Goal: Communication & Community: Answer question/provide support

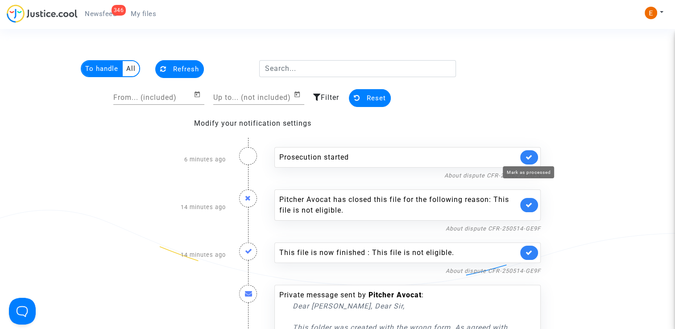
click at [526, 154] on icon at bounding box center [529, 157] width 7 height 7
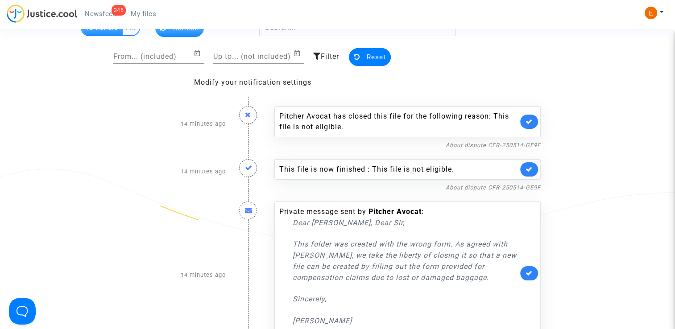
scroll to position [45, 0]
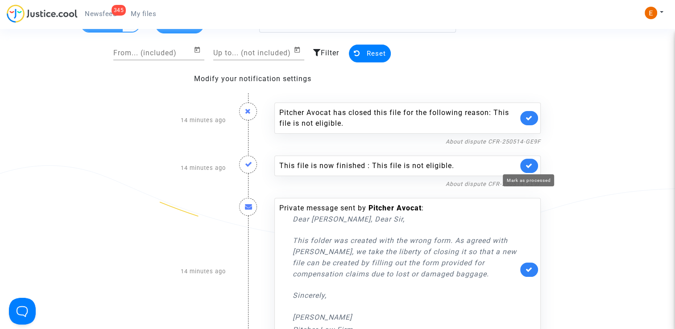
click at [528, 164] on icon at bounding box center [529, 165] width 7 height 7
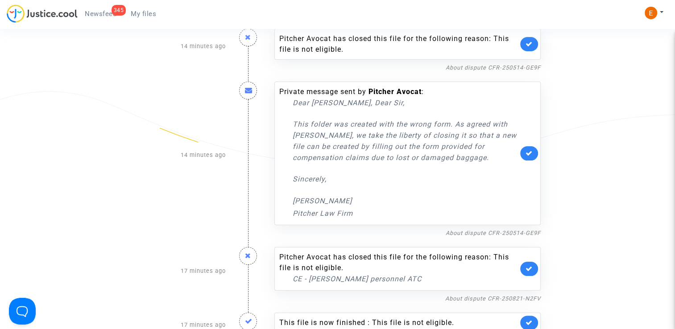
scroll to position [134, 0]
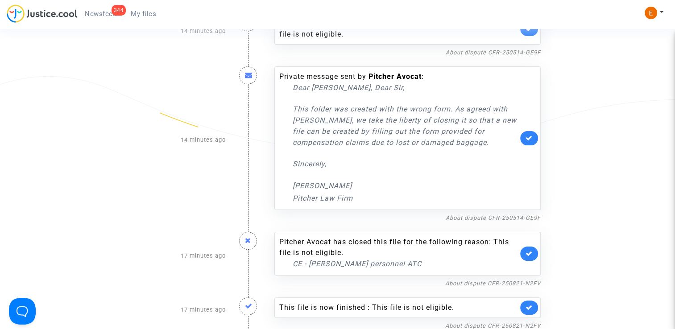
click at [526, 148] on div "Private message sent by Pitcher Avocat : Dear Madam, Dear Sir, This folder was …" at bounding box center [407, 138] width 266 height 144
click at [527, 140] on icon at bounding box center [529, 138] width 7 height 7
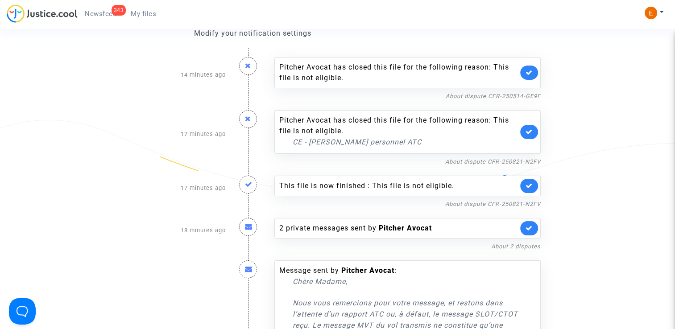
scroll to position [89, 0]
click at [513, 163] on link "About dispute CFR-250821-N2FV" at bounding box center [492, 162] width 95 height 7
click at [532, 133] on icon at bounding box center [529, 132] width 7 height 7
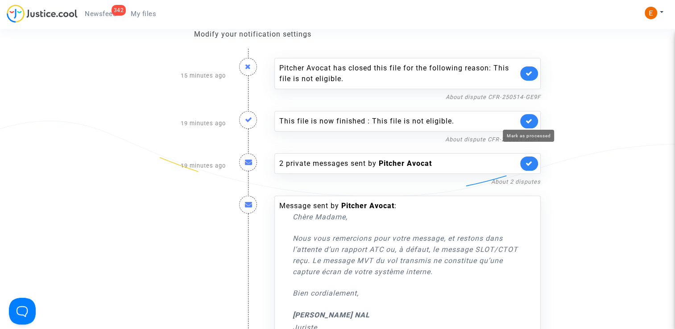
click at [528, 121] on icon at bounding box center [529, 121] width 7 height 7
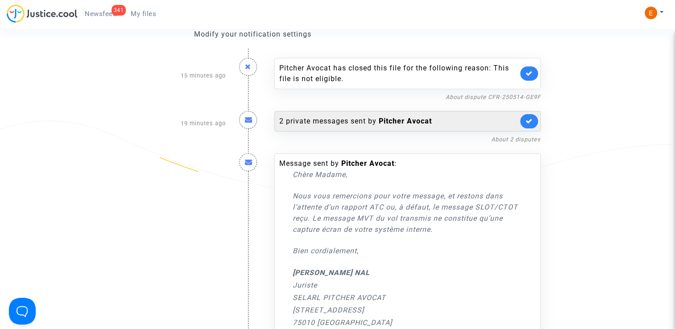
click at [396, 117] on b "Pitcher Avocat" at bounding box center [405, 121] width 53 height 8
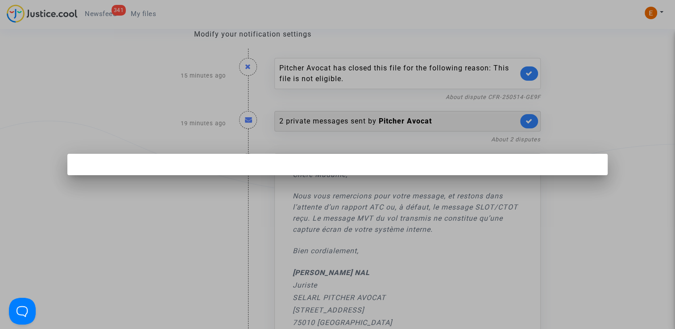
scroll to position [0, 0]
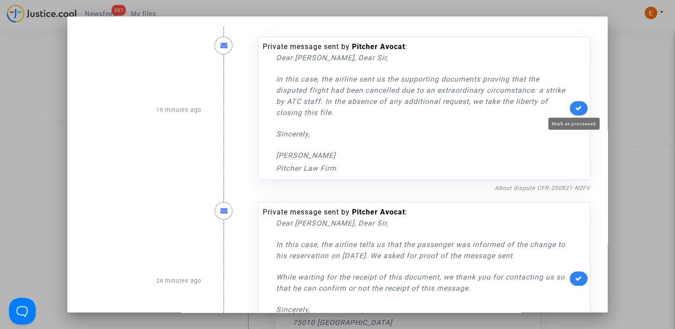
click at [575, 108] on icon at bounding box center [578, 108] width 7 height 7
click at [650, 115] on div at bounding box center [337, 164] width 675 height 329
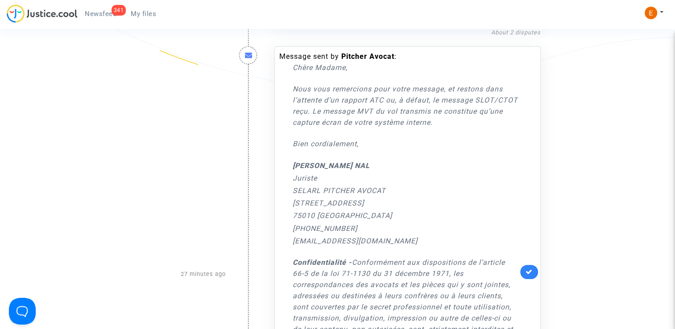
scroll to position [178, 0]
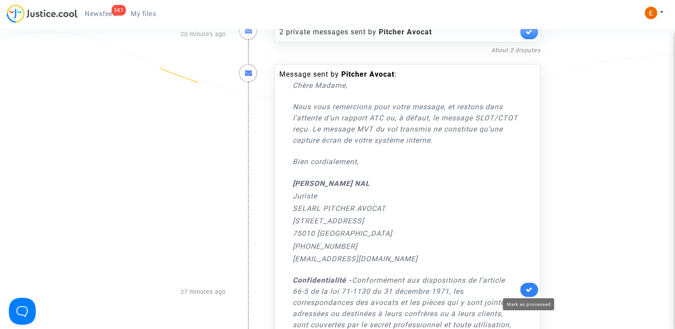
click at [526, 288] on icon at bounding box center [529, 289] width 7 height 7
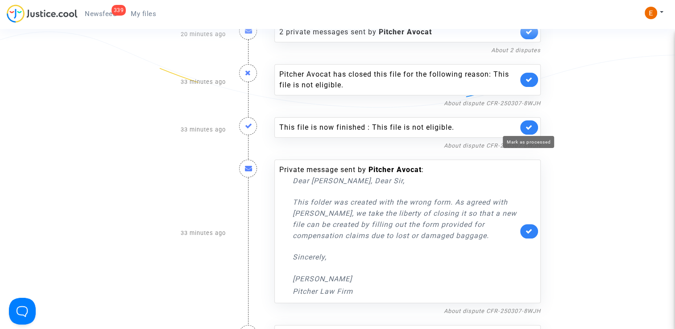
click at [526, 127] on icon at bounding box center [529, 127] width 7 height 7
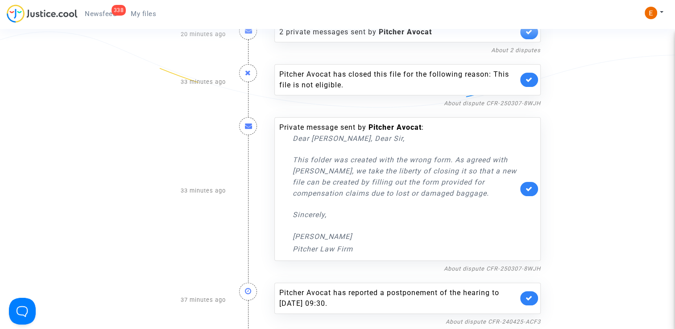
click at [529, 183] on link at bounding box center [529, 189] width 18 height 14
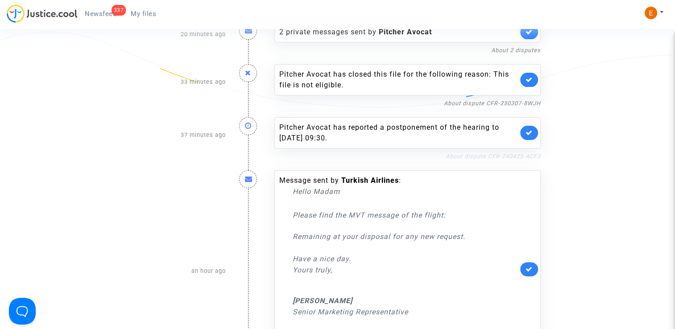
click at [493, 153] on link "About dispute CFR-240425-ACF3" at bounding box center [493, 156] width 95 height 7
click at [531, 130] on icon at bounding box center [529, 132] width 7 height 7
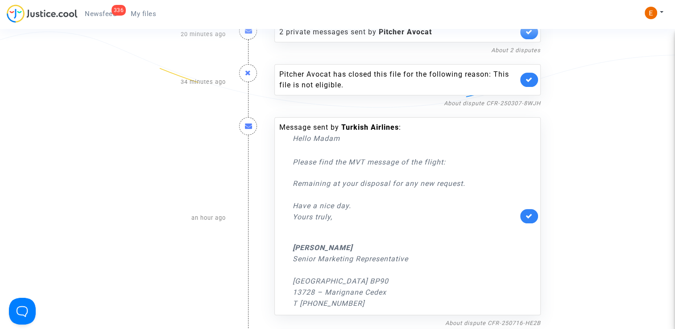
click at [532, 211] on link at bounding box center [529, 216] width 18 height 14
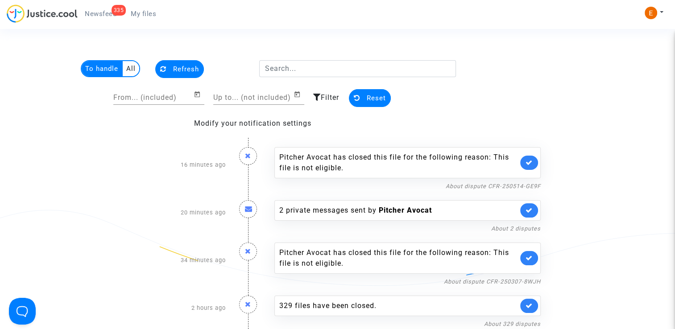
scroll to position [0, 0]
click at [150, 11] on span "My files" at bounding box center [143, 14] width 25 height 8
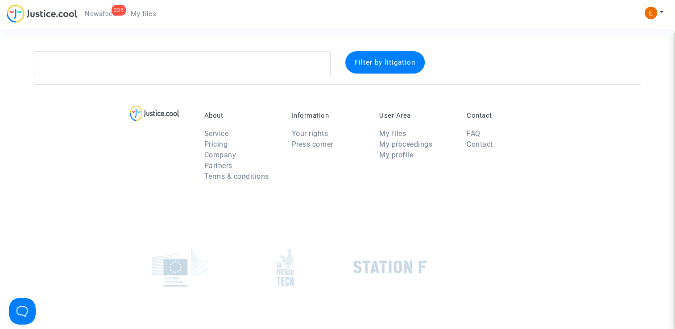
click at [88, 19] on link "335 Newsfeed" at bounding box center [101, 13] width 46 height 13
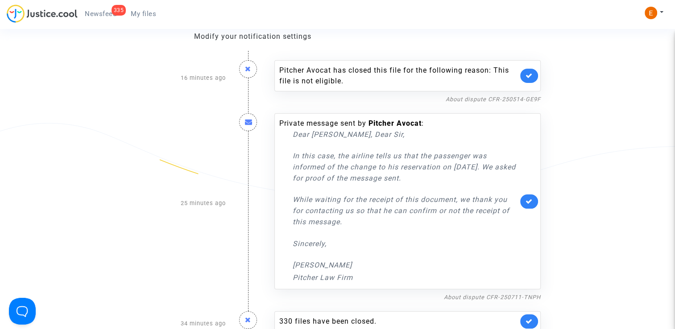
scroll to position [89, 0]
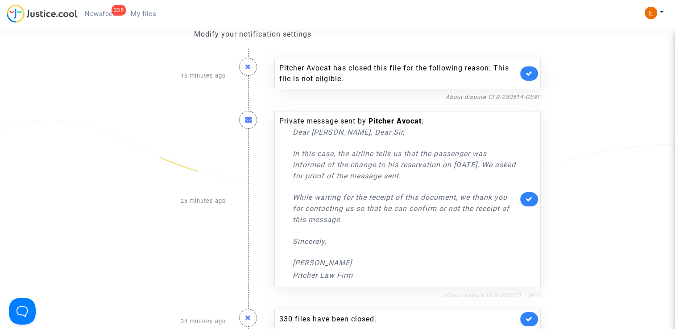
click at [459, 294] on link "About dispute CFR-250711-TNPH" at bounding box center [492, 295] width 97 height 7
click at [529, 196] on icon at bounding box center [529, 199] width 7 height 7
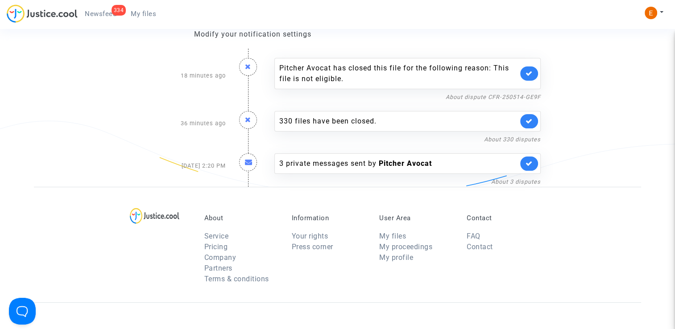
click at [153, 14] on span "My files" at bounding box center [143, 14] width 25 height 8
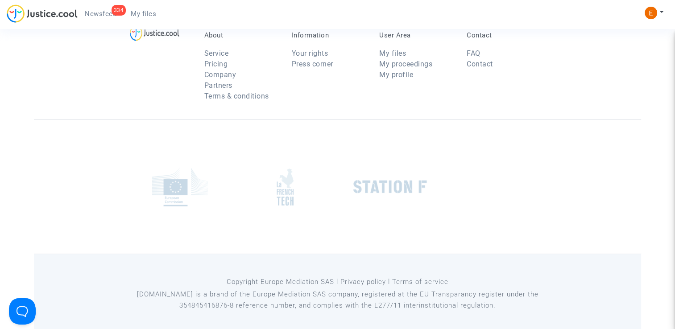
click at [119, 13] on div "334" at bounding box center [119, 10] width 15 height 11
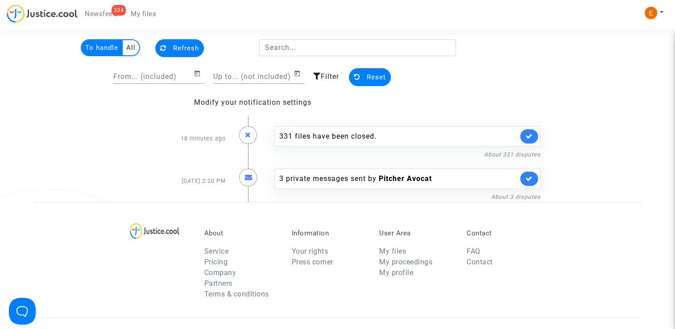
scroll to position [20, 0]
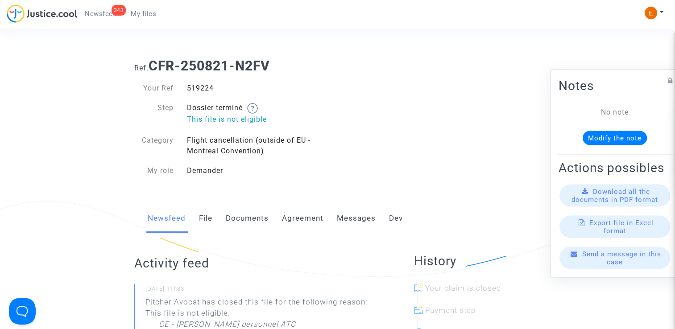
drag, startPoint x: 0, startPoint y: 0, endPoint x: 196, endPoint y: 91, distance: 216.6
click at [196, 91] on div "519224" at bounding box center [258, 88] width 157 height 11
copy div "519224"
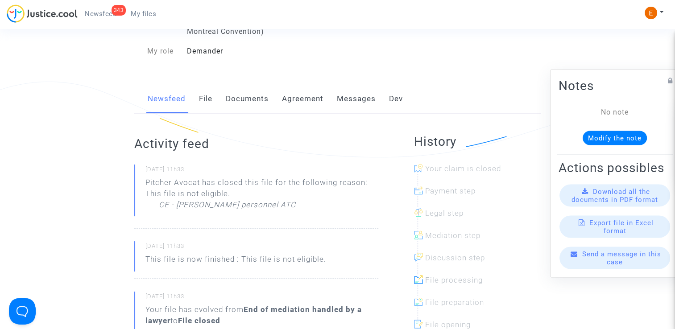
scroll to position [134, 0]
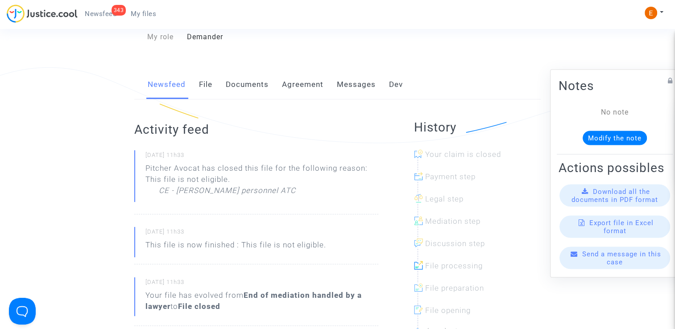
click at [363, 87] on link "Messages" at bounding box center [356, 84] width 39 height 29
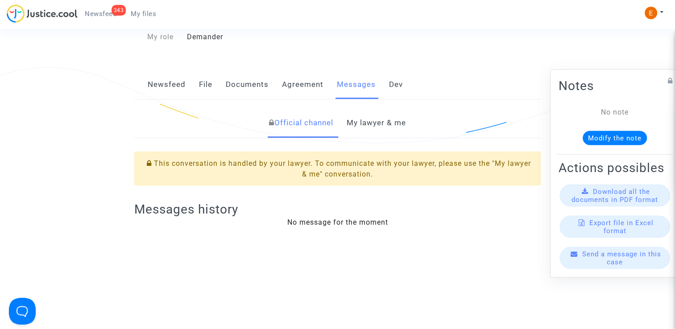
click at [375, 132] on link "My lawyer & me" at bounding box center [376, 122] width 59 height 29
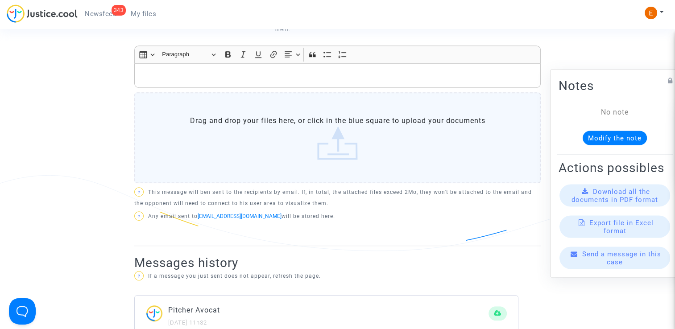
scroll to position [580, 0]
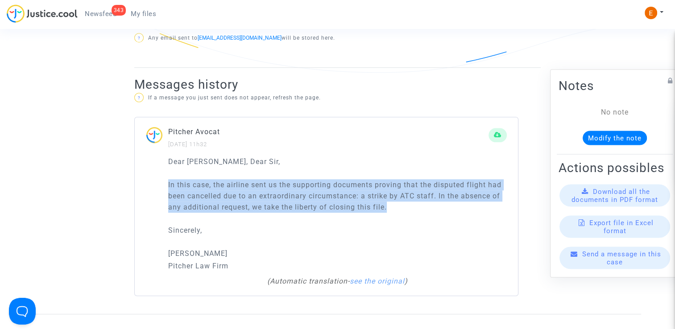
drag, startPoint x: 400, startPoint y: 211, endPoint x: 150, endPoint y: 183, distance: 251.8
click at [150, 183] on div "Dear Madam, Dear Sir, In this case, the airline sent us the supporting document…" at bounding box center [326, 226] width 383 height 140
drag, startPoint x: 150, startPoint y: 183, endPoint x: 191, endPoint y: 193, distance: 41.7
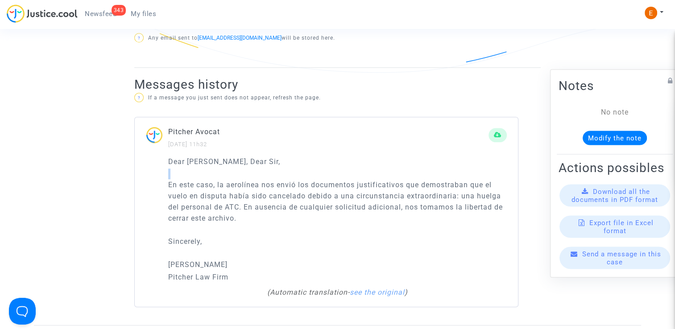
click at [267, 228] on div "Dear Madam, Dear Sir, En este caso, la aerolínea nos envió los documentos justi…" at bounding box center [337, 219] width 339 height 127
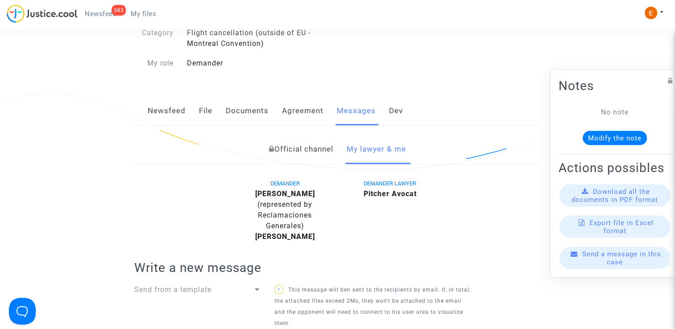
scroll to position [0, 0]
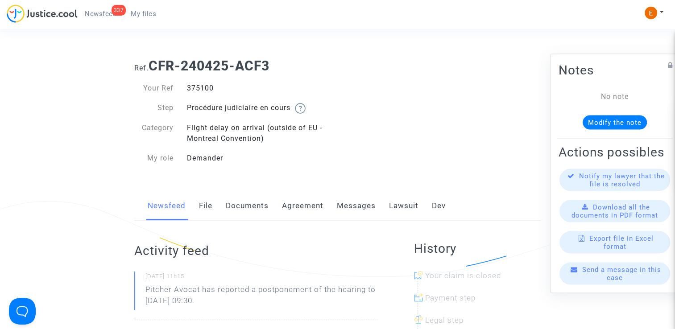
drag, startPoint x: 0, startPoint y: 0, endPoint x: 201, endPoint y: 90, distance: 220.3
click at [201, 90] on div "375100" at bounding box center [258, 88] width 157 height 11
copy div "375100"
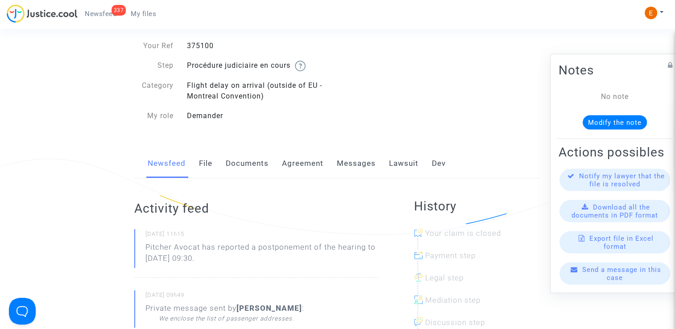
scroll to position [45, 0]
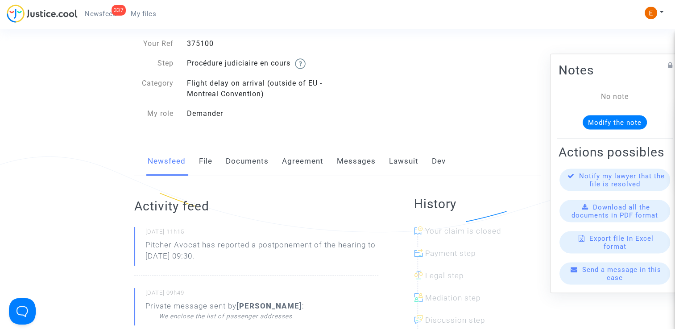
drag, startPoint x: 253, startPoint y: 256, endPoint x: 139, endPoint y: 244, distance: 115.2
click at [139, 244] on div "26/09/2025 - 11h15 Pitcher Avocat has reported a postponement of the hearing to…" at bounding box center [256, 251] width 244 height 49
drag, startPoint x: 139, startPoint y: 244, endPoint x: 169, endPoint y: 244, distance: 30.4
click at [220, 242] on p "Pitcher Avocat ha informado de un aplazamiento de la audiencia hasta el 12 de e…" at bounding box center [261, 253] width 233 height 27
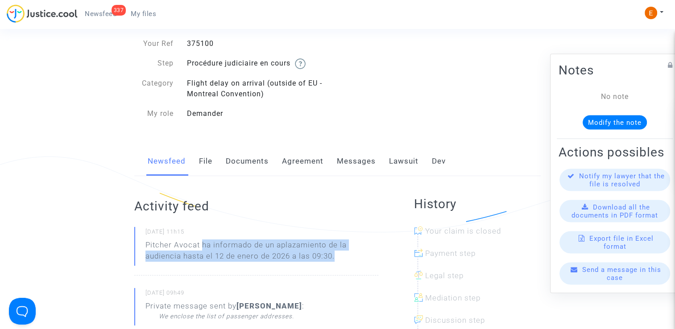
drag, startPoint x: 203, startPoint y: 245, endPoint x: 342, endPoint y: 261, distance: 140.5
click at [342, 261] on p "Pitcher Avocat ha informado de un aplazamiento de la audiencia hasta el 12 de e…" at bounding box center [261, 253] width 233 height 27
drag, startPoint x: 342, startPoint y: 261, endPoint x: 332, endPoint y: 260, distance: 10.3
copy p "ha informado de un aplazamiento de la audiencia hasta el 12 de enero de 2026 a …"
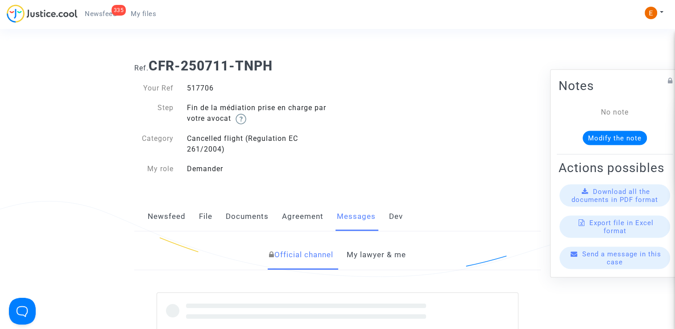
click at [195, 90] on div "517706" at bounding box center [258, 88] width 157 height 11
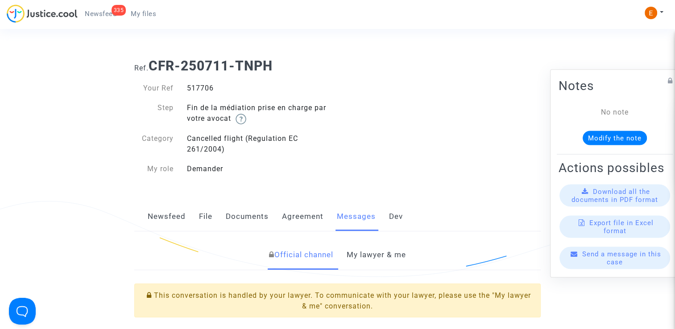
click at [195, 90] on div "517706" at bounding box center [258, 88] width 157 height 11
copy div "517706"
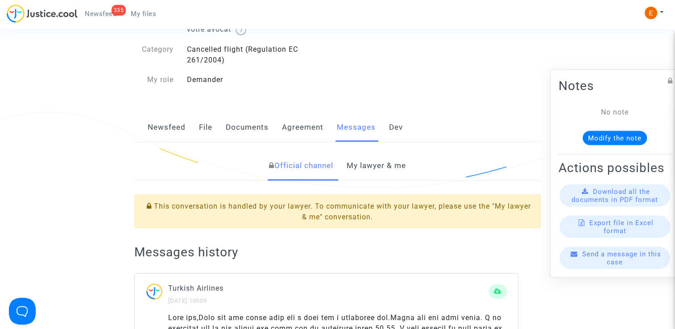
click at [383, 163] on link "My lawyer & me" at bounding box center [376, 165] width 59 height 29
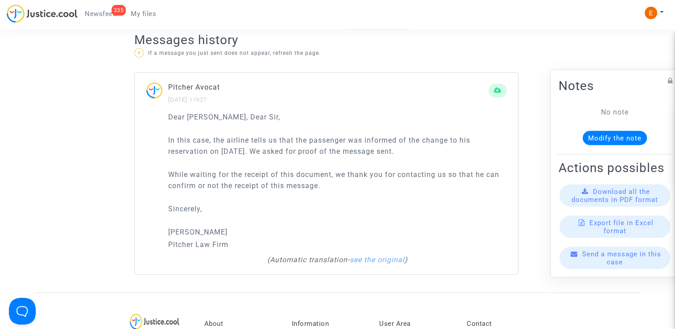
scroll to position [625, 0]
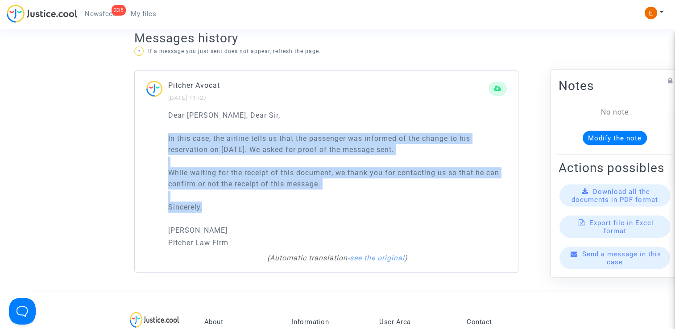
drag, startPoint x: 233, startPoint y: 147, endPoint x: 395, endPoint y: 206, distance: 171.8
click at [395, 206] on div "Dear Madam, Dear Sir, In this case, the airline tells us that the passenger was…" at bounding box center [326, 191] width 383 height 163
drag, startPoint x: 395, startPoint y: 206, endPoint x: 291, endPoint y: 161, distance: 113.1
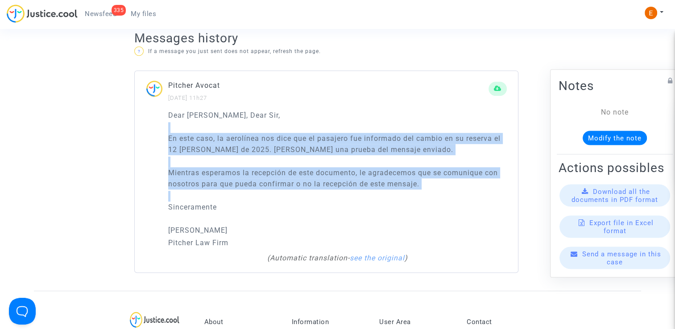
click at [321, 222] on div "Dear Madam, Dear Sir, En este caso, la aerolínea nos dice que el pasajero fue i…" at bounding box center [337, 179] width 339 height 139
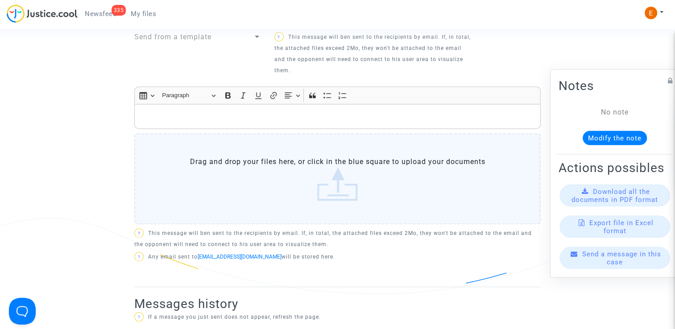
scroll to position [357, 0]
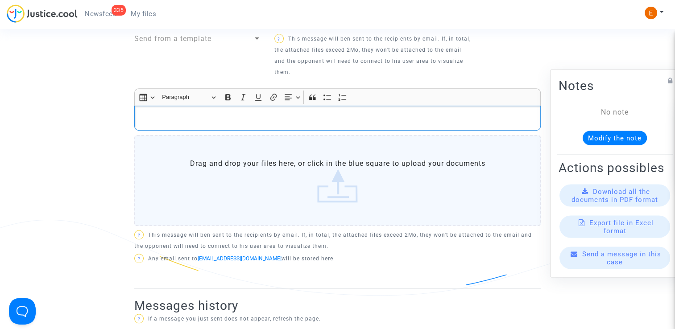
click at [229, 115] on p "Rich Text Editor, main" at bounding box center [337, 118] width 397 height 11
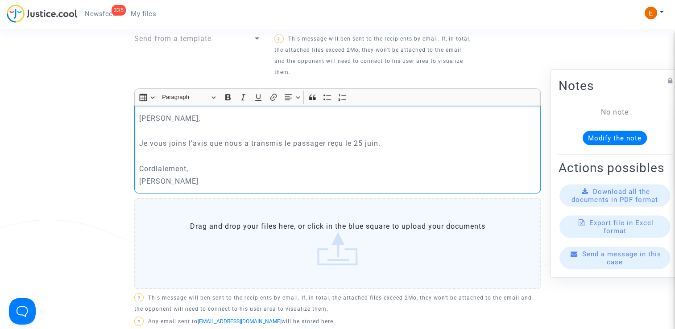
click at [376, 243] on label "Drag and drop your files here, or click in the blue square to upload your docum…" at bounding box center [337, 243] width 406 height 91
click at [0, 0] on input "Drag and drop your files here, or click in the blue square to upload your docum…" at bounding box center [0, 0] width 0 height 0
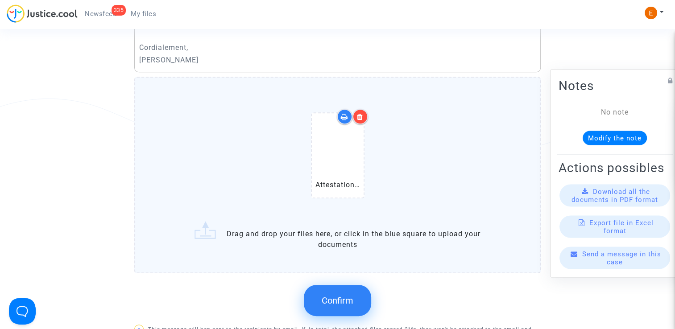
scroll to position [491, 0]
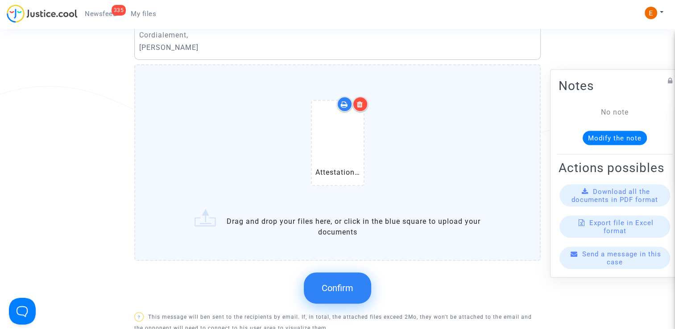
click at [348, 283] on span "Confirm" at bounding box center [338, 288] width 32 height 11
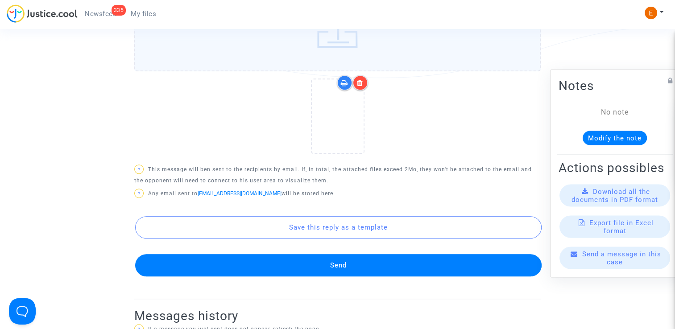
scroll to position [669, 0]
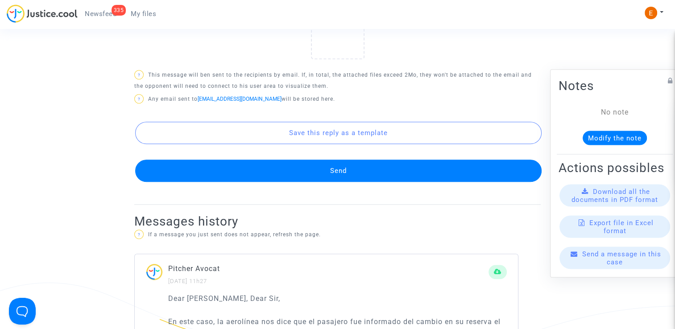
click at [339, 173] on button "Send" at bounding box center [338, 171] width 406 height 22
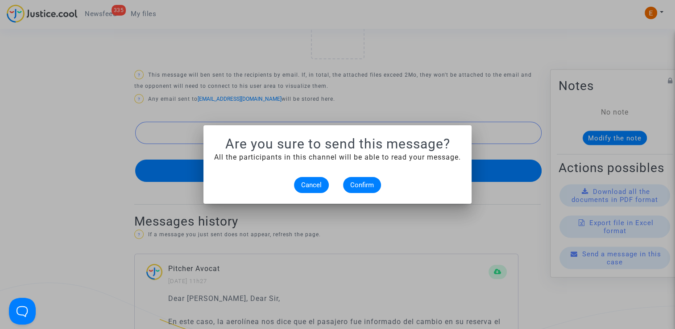
scroll to position [0, 0]
click at [360, 180] on button "Confirm" at bounding box center [362, 185] width 38 height 16
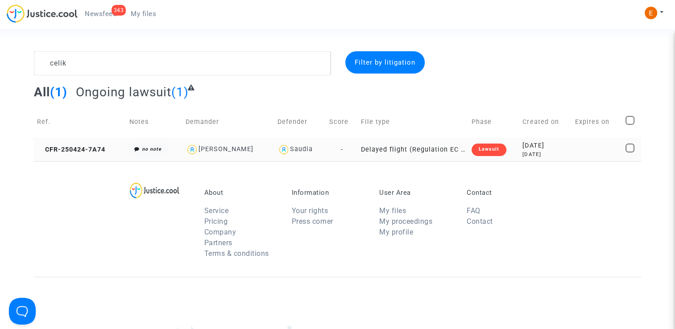
type textarea "celik"
click at [476, 147] on div "Lawsuit" at bounding box center [489, 150] width 35 height 12
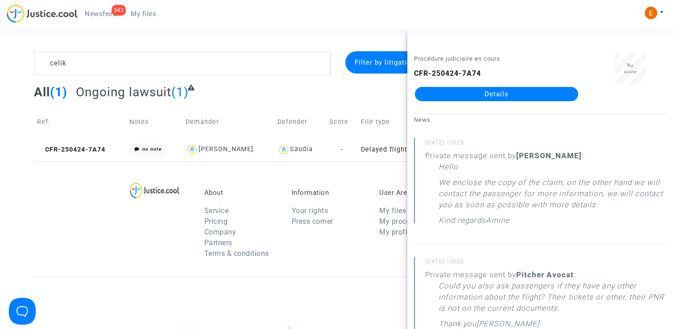
click at [521, 94] on link "Details" at bounding box center [496, 94] width 163 height 14
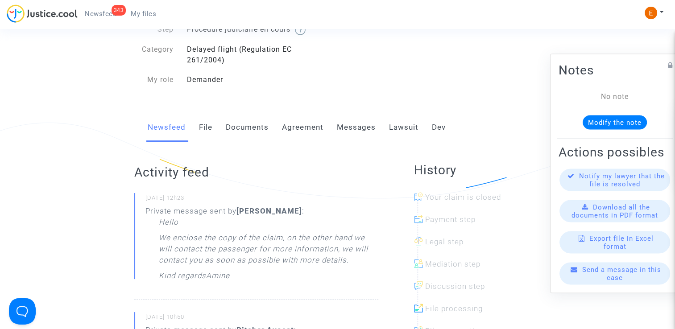
scroll to position [89, 0]
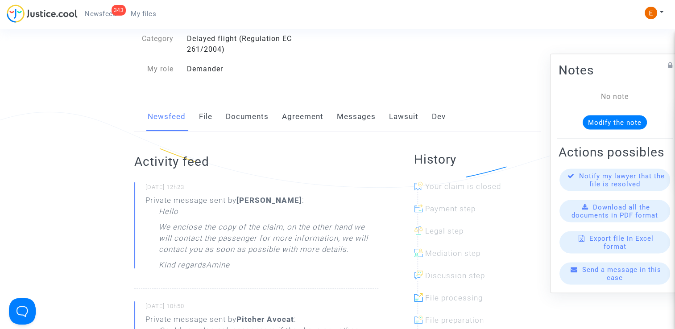
click at [366, 118] on link "Messages" at bounding box center [356, 116] width 39 height 29
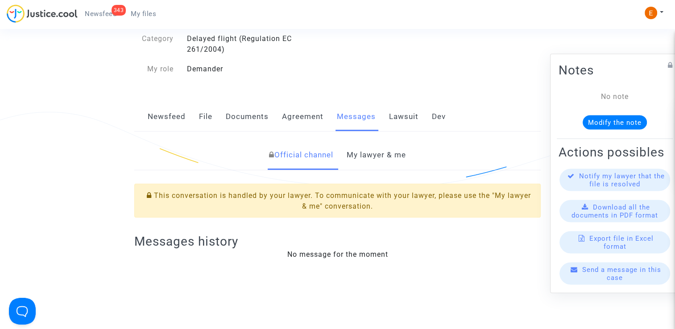
click at [383, 153] on link "My lawyer & me" at bounding box center [376, 155] width 59 height 29
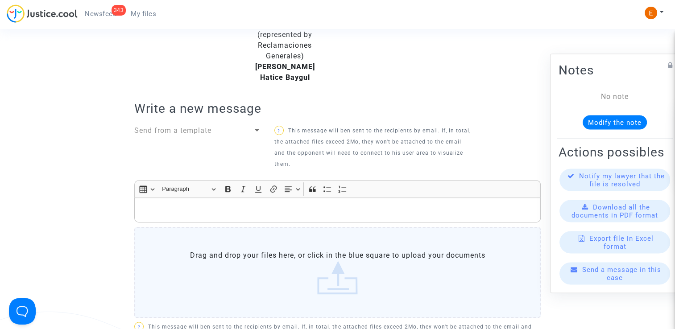
scroll to position [312, 0]
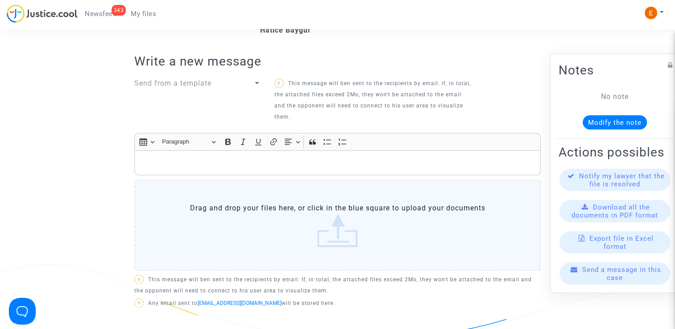
click at [328, 209] on label "Drag and drop your files here, or click in the blue square to upload your docum…" at bounding box center [337, 225] width 406 height 91
click at [0, 0] on input "Drag and drop your files here, or click in the blue square to upload your docum…" at bounding box center [0, 0] width 0 height 0
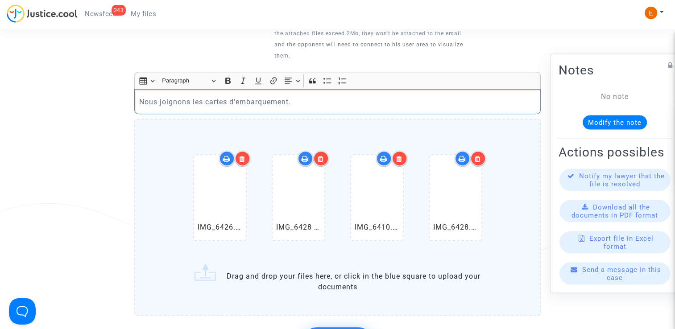
scroll to position [402, 0]
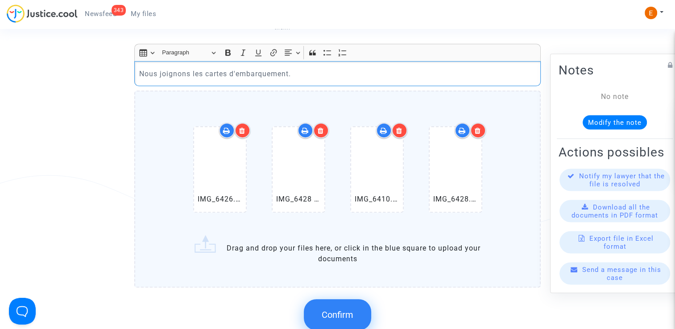
click at [348, 310] on span "Confirm" at bounding box center [338, 315] width 32 height 11
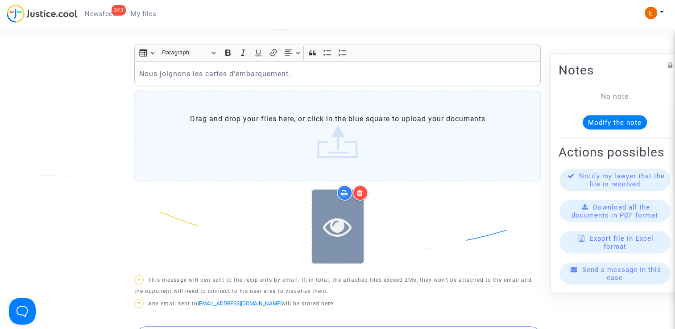
click at [338, 228] on icon at bounding box center [337, 226] width 29 height 29
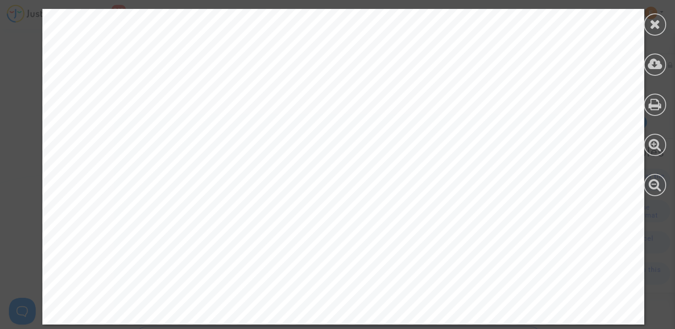
scroll to position [3109, 0]
click at [648, 24] on div at bounding box center [655, 24] width 22 height 22
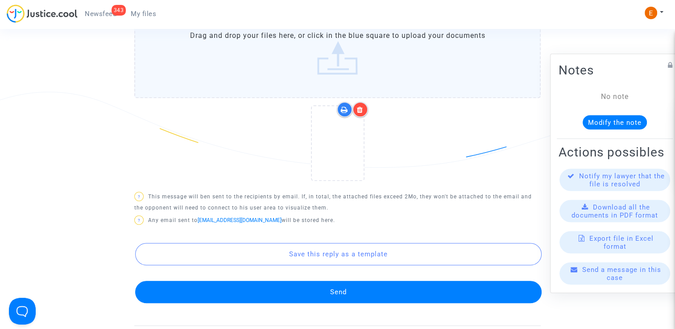
scroll to position [491, 0]
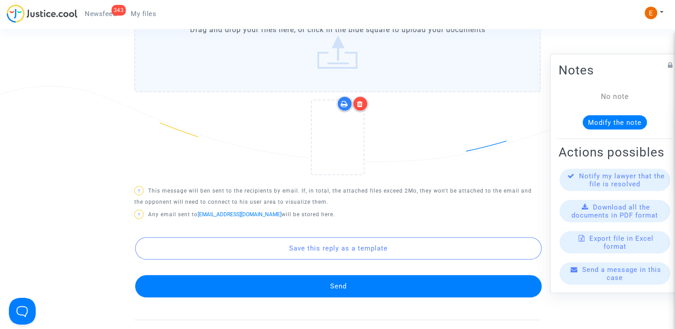
click at [362, 275] on button "Send" at bounding box center [338, 286] width 406 height 22
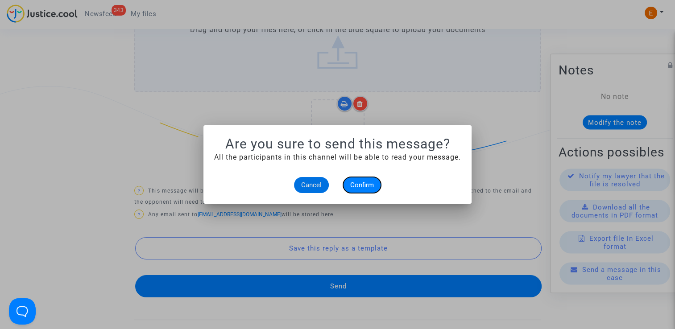
click at [364, 189] on span "Confirm" at bounding box center [362, 185] width 24 height 8
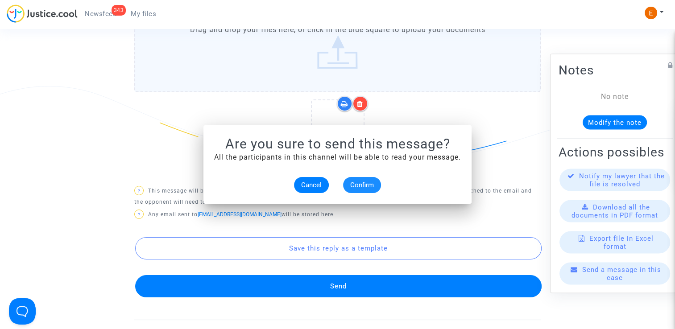
scroll to position [491, 0]
